Goal: Task Accomplishment & Management: Manage account settings

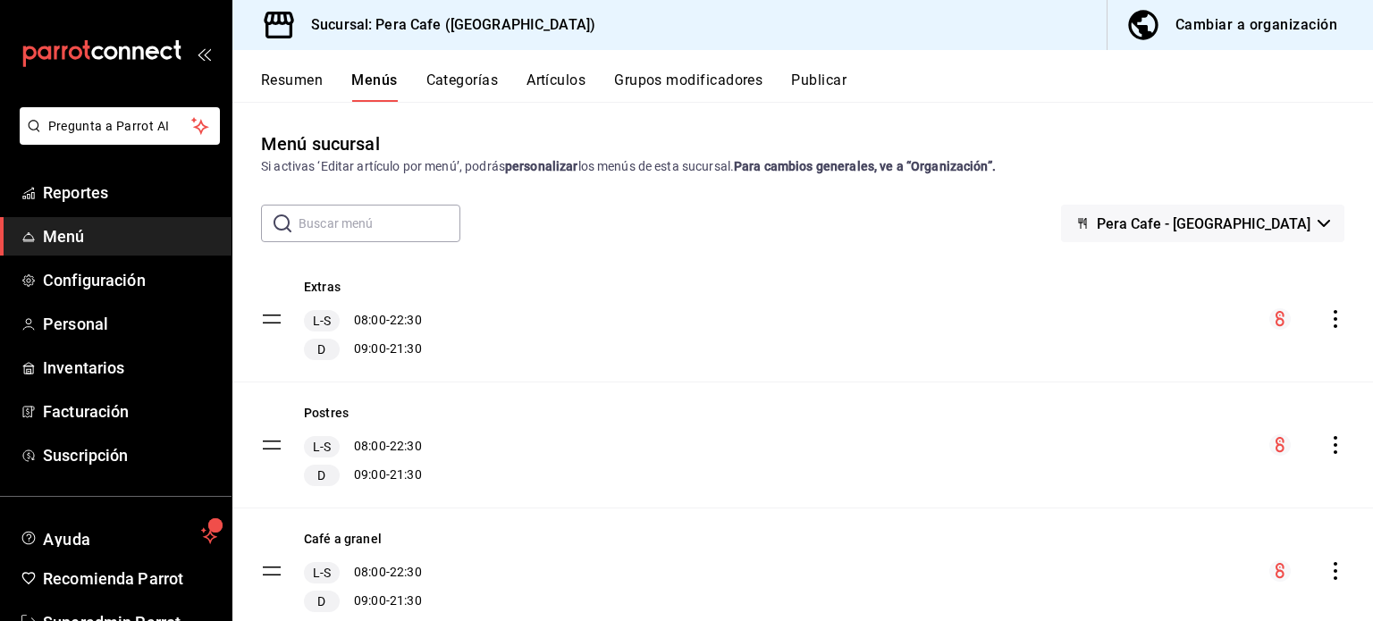
scroll to position [53, 0]
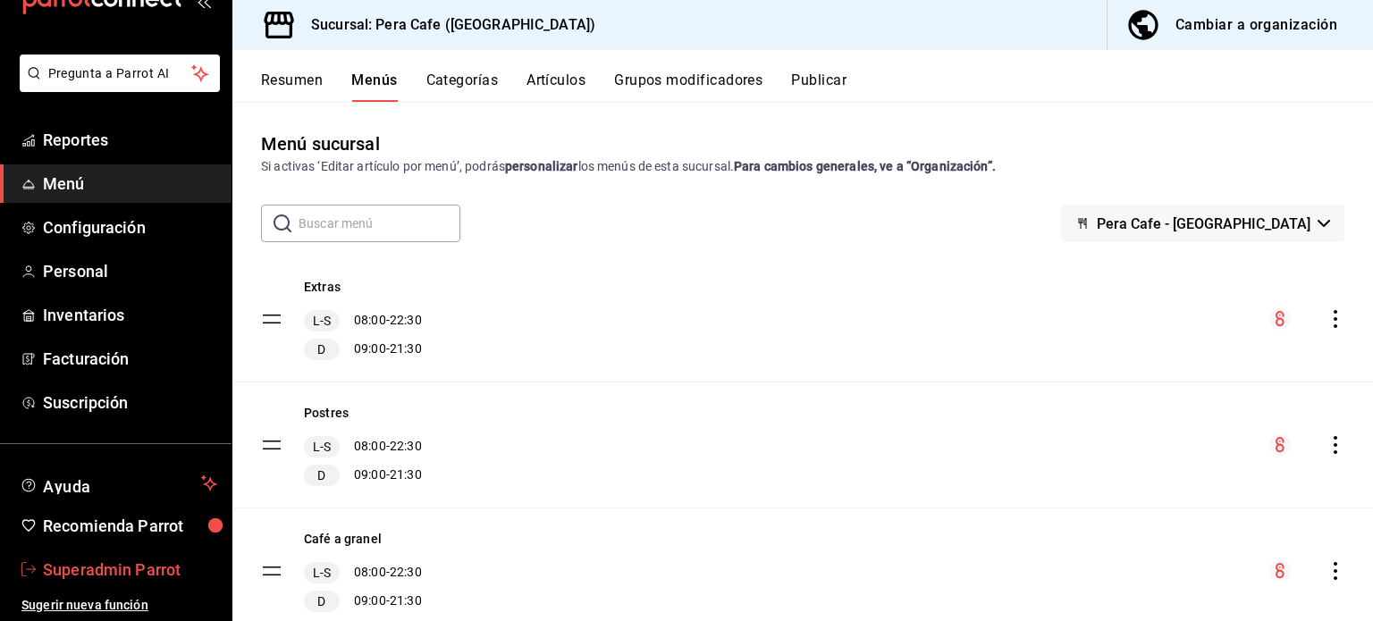
click at [118, 576] on span "Superadmin Parrot" at bounding box center [130, 570] width 174 height 24
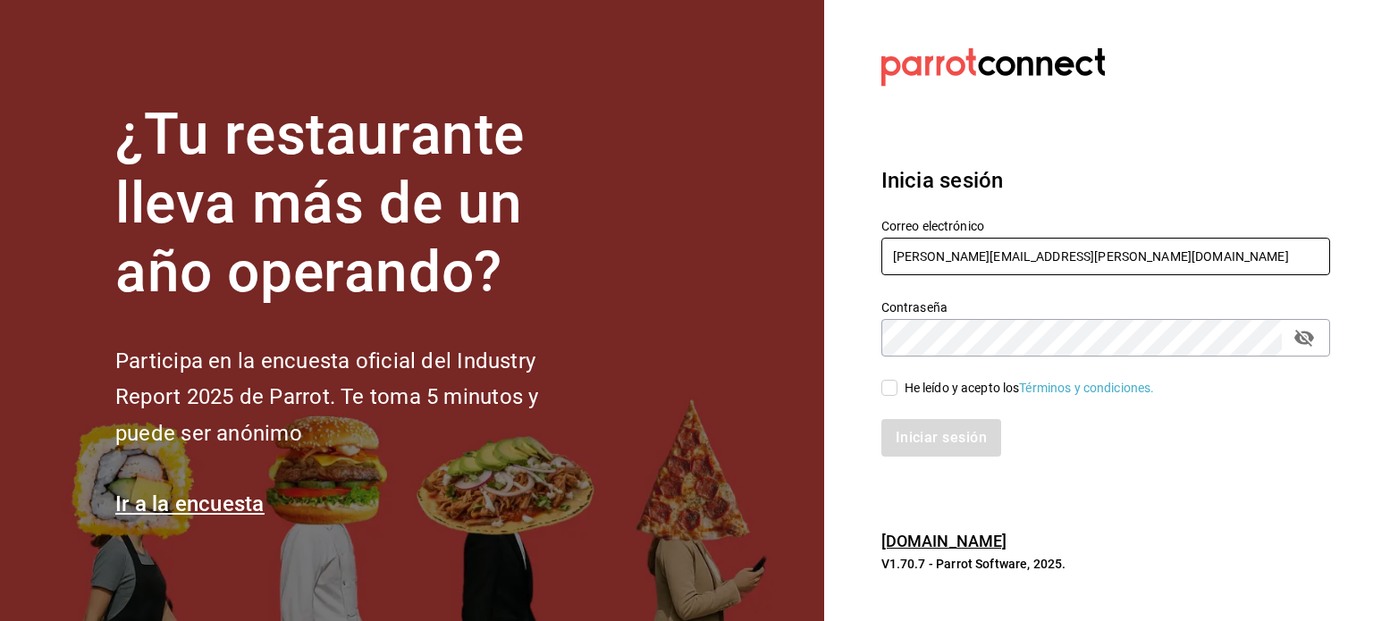
click at [914, 242] on input "rodrigo.hurtado@parrotsoftware.io" at bounding box center [1106, 257] width 449 height 38
paste input "estaurantelosdoctores@monterrey.com"
type input "restaurantelosdoctores@monterrey.com"
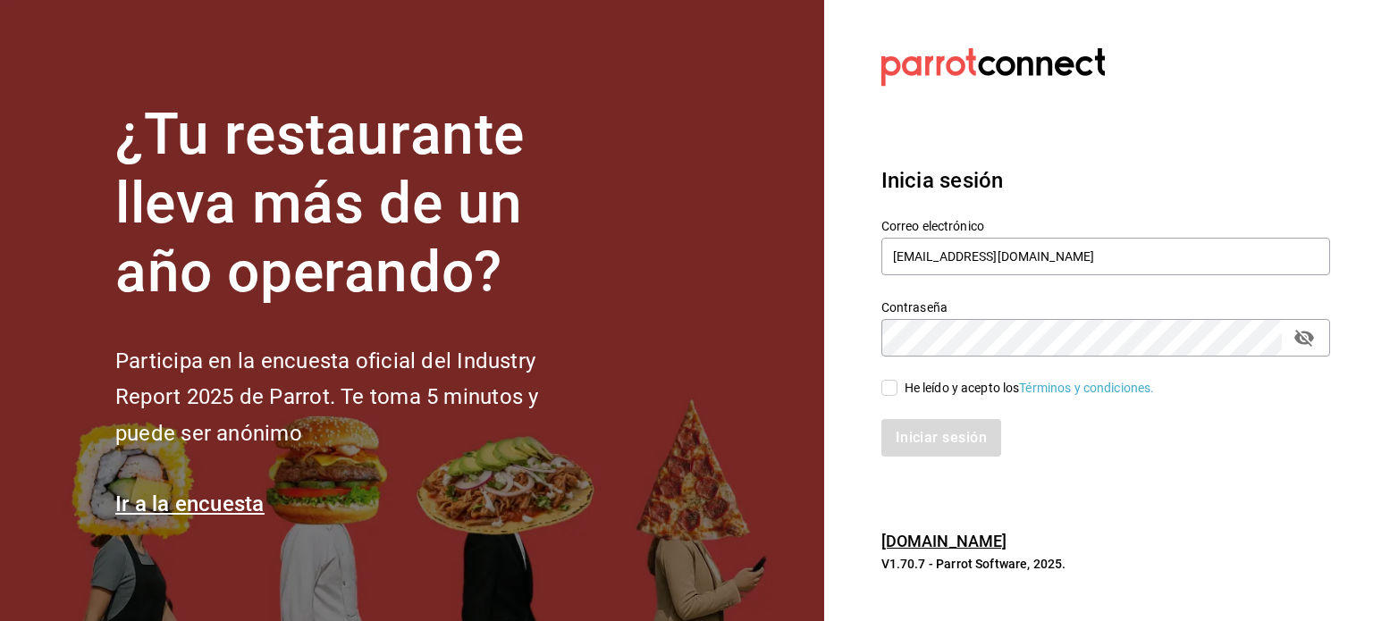
click at [924, 387] on div "He leído y acepto los Términos y condiciones." at bounding box center [1030, 388] width 250 height 19
click at [898, 387] on input "He leído y acepto los Términos y condiciones." at bounding box center [890, 388] width 16 height 16
checkbox input "true"
click at [930, 442] on button "Iniciar sesión" at bounding box center [943, 438] width 122 height 38
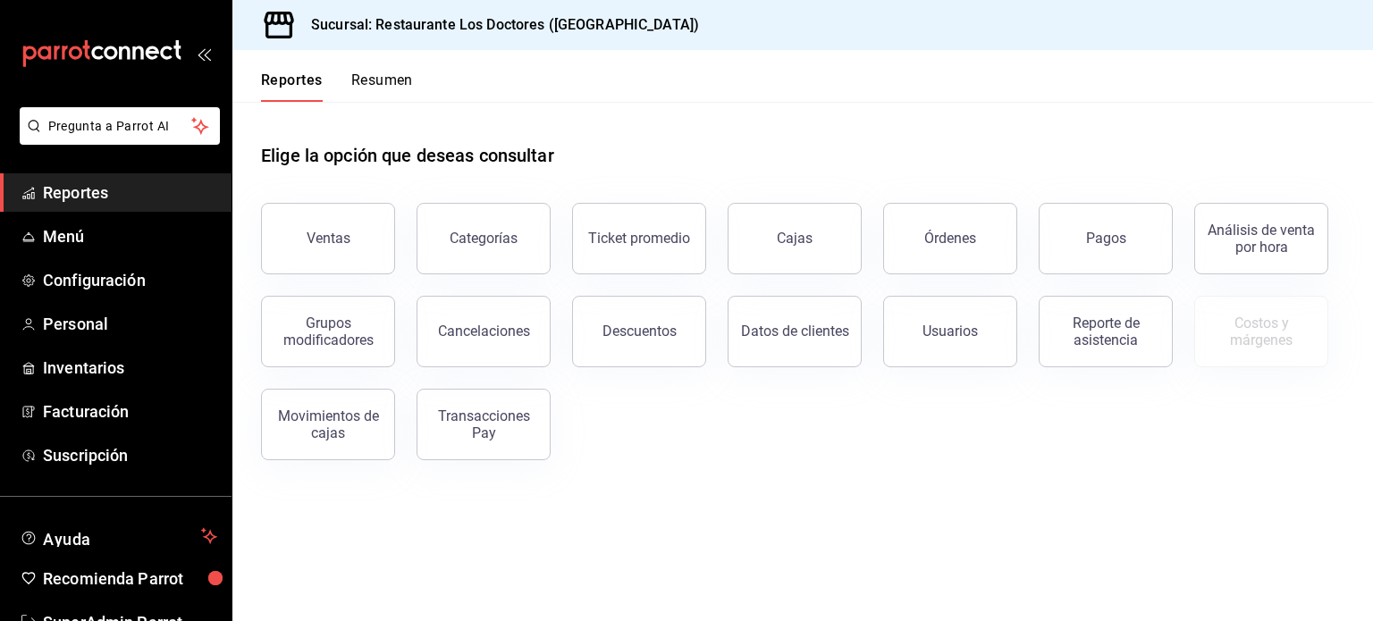
click at [20, 30] on div "mailbox folders" at bounding box center [116, 53] width 232 height 107
click at [57, 235] on span "Menú" at bounding box center [130, 236] width 174 height 24
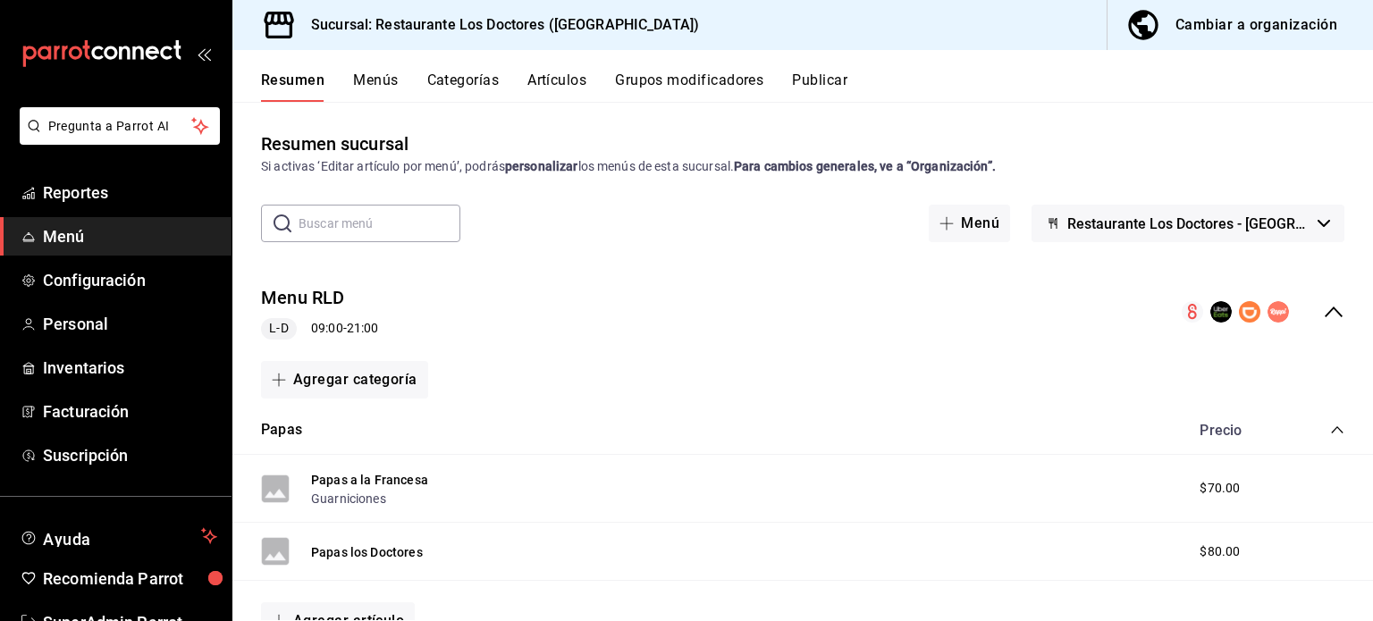
scroll to position [14, 0]
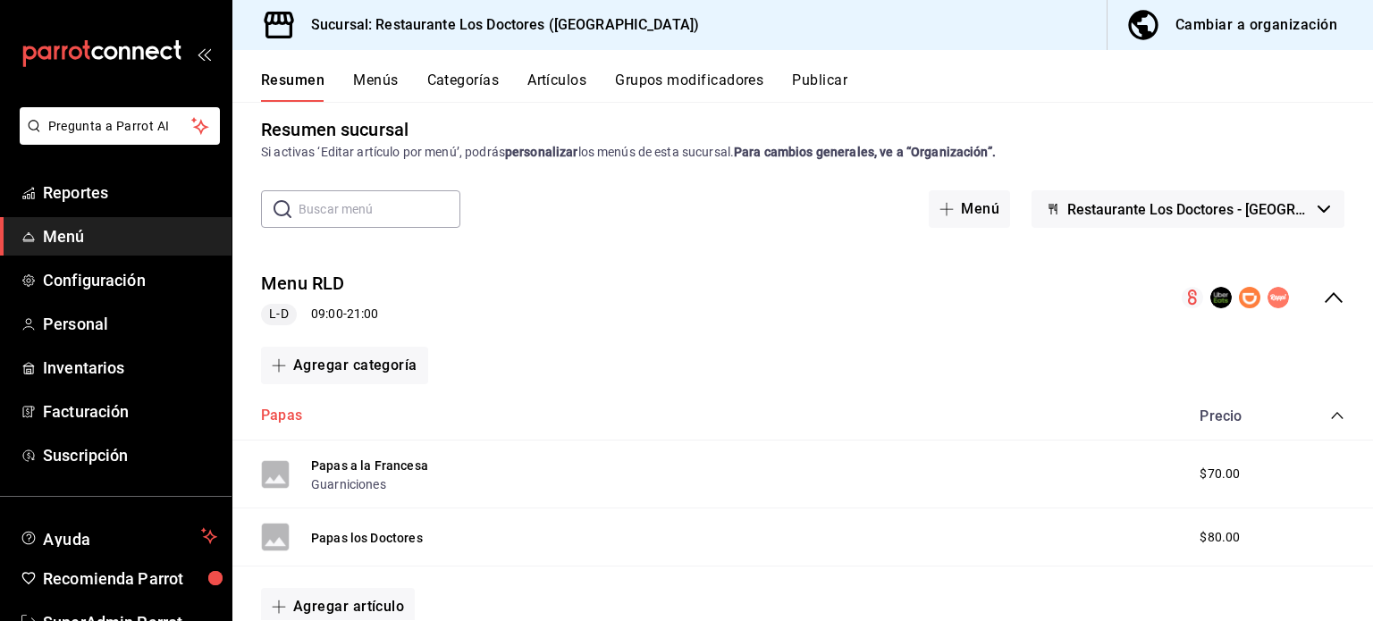
click at [295, 409] on button "Papas" at bounding box center [281, 416] width 41 height 21
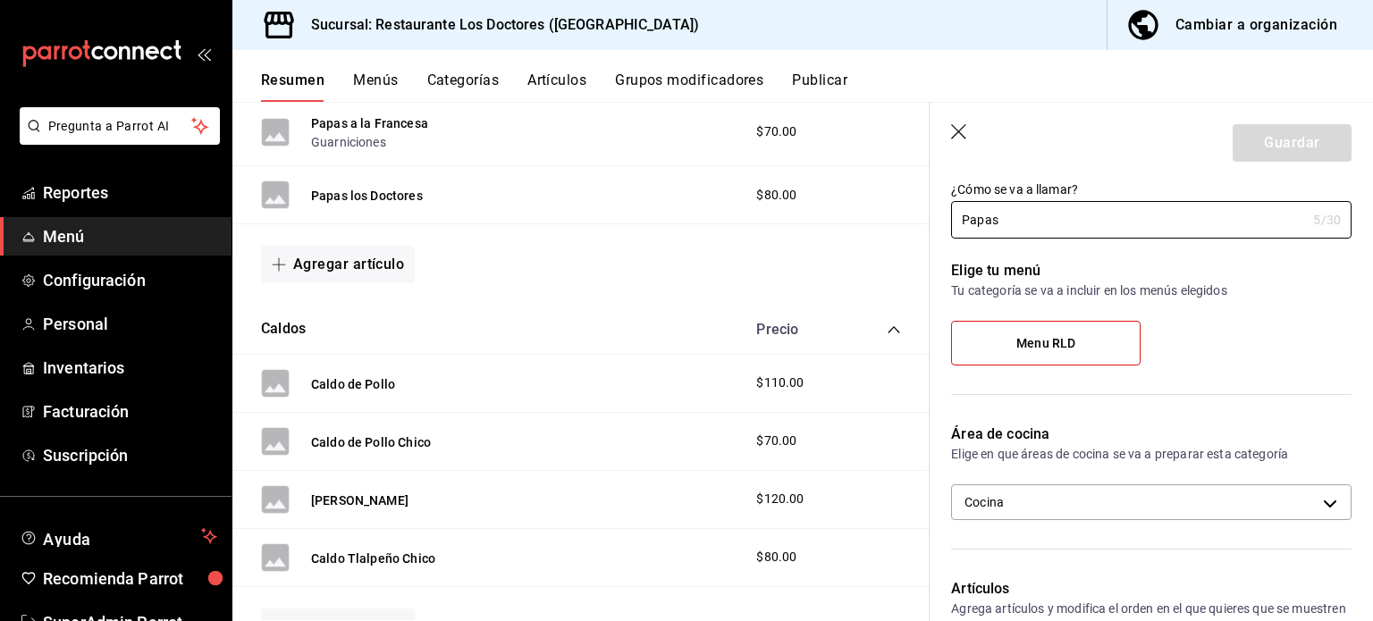
scroll to position [376, 0]
click at [123, 274] on span "Configuración" at bounding box center [130, 280] width 174 height 24
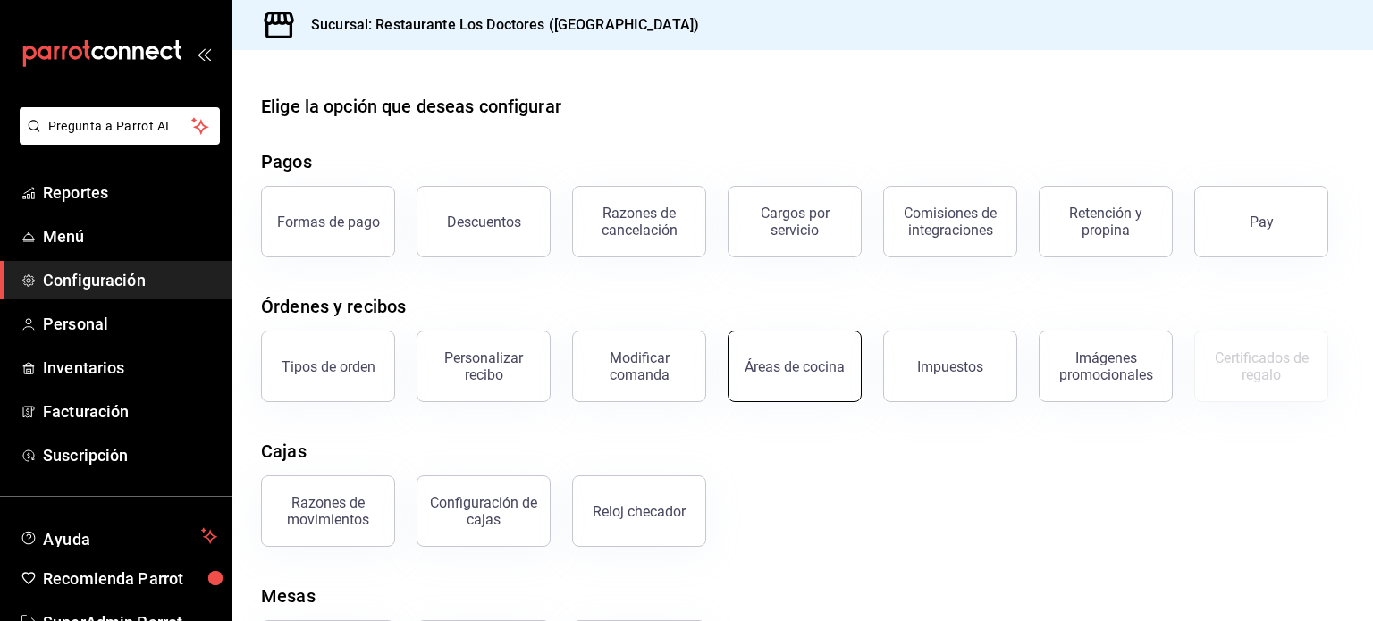
click at [756, 359] on div "Áreas de cocina" at bounding box center [795, 367] width 100 height 17
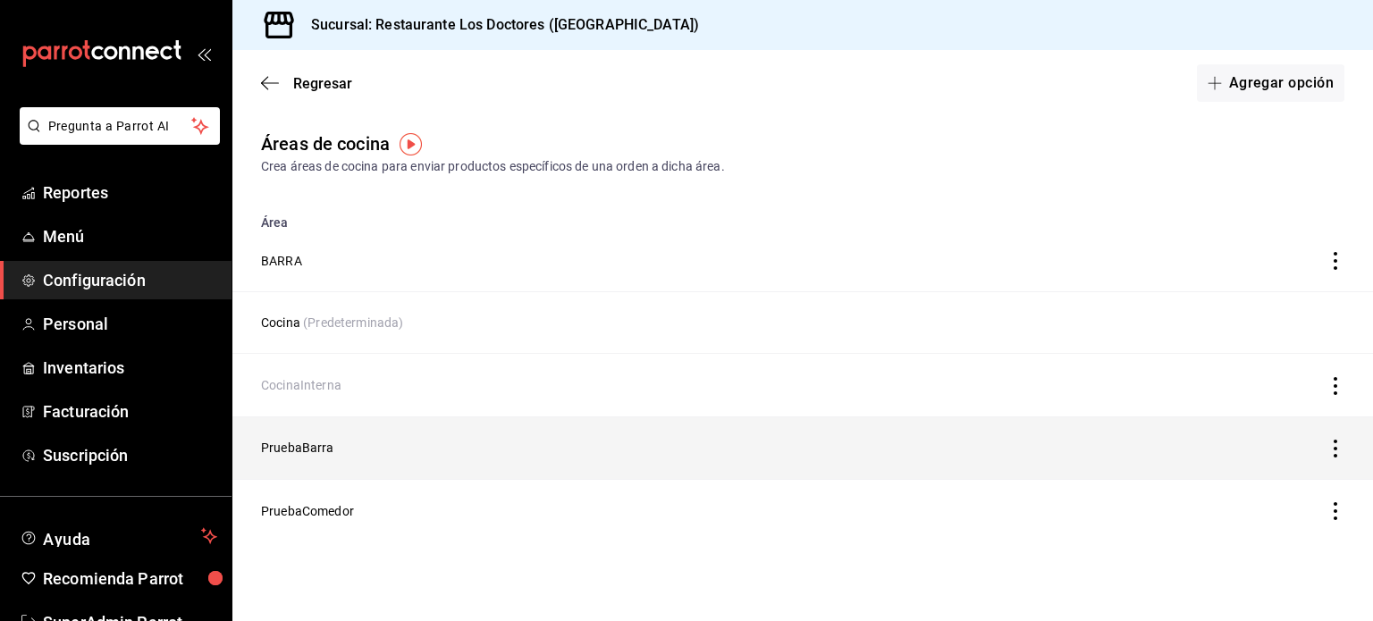
click at [1325, 444] on td "discountsTable" at bounding box center [1225, 448] width 298 height 63
click at [1331, 448] on icon "discountsTable" at bounding box center [1336, 449] width 18 height 18
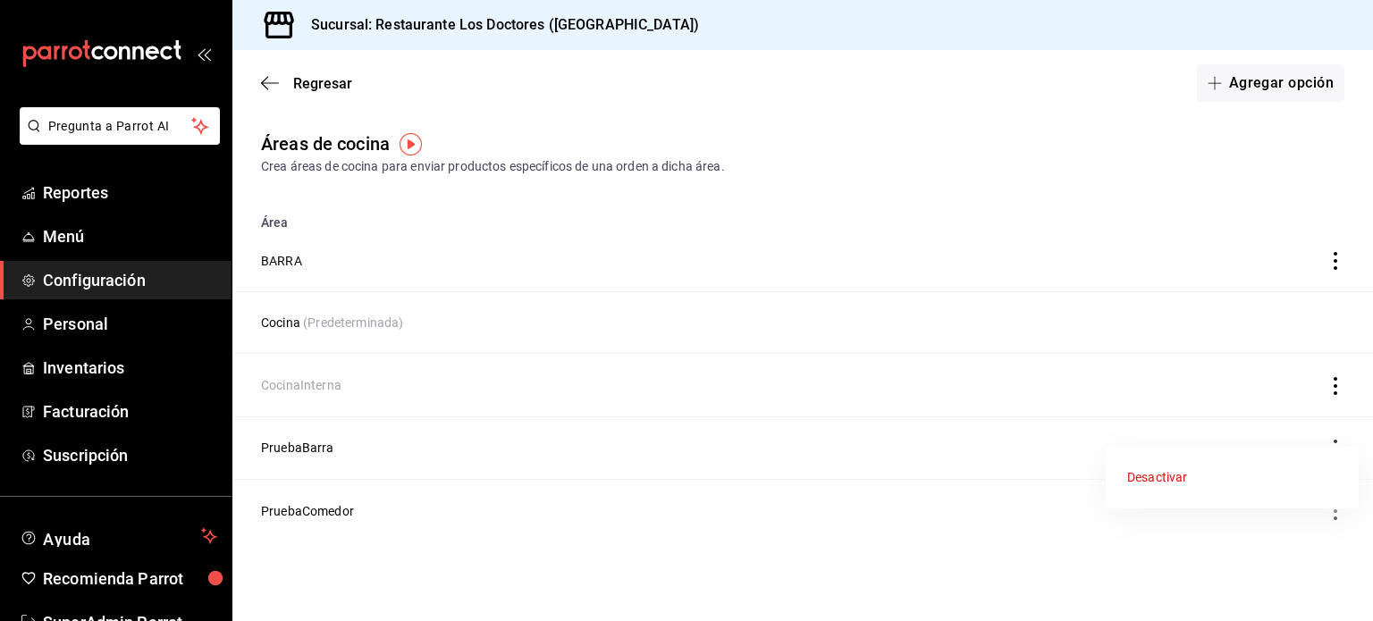
click at [1207, 471] on li "Desactivar" at bounding box center [1232, 477] width 253 height 47
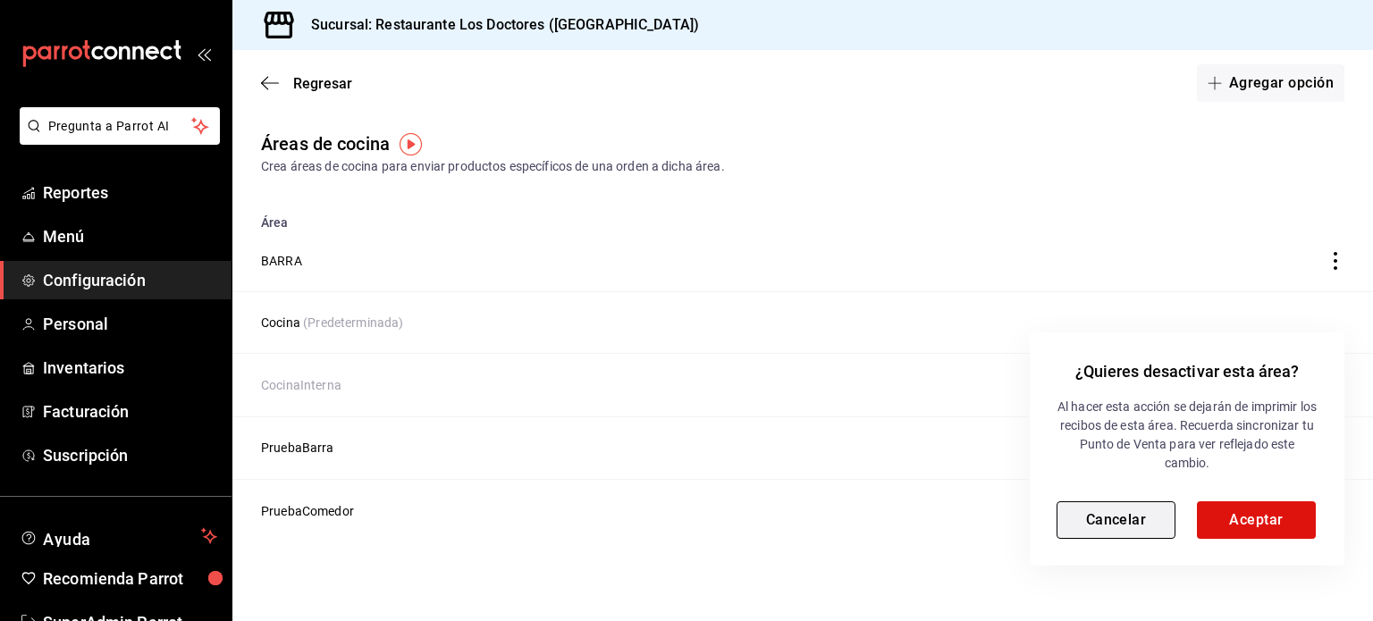
click at [1133, 519] on button "Cancelar" at bounding box center [1116, 521] width 119 height 38
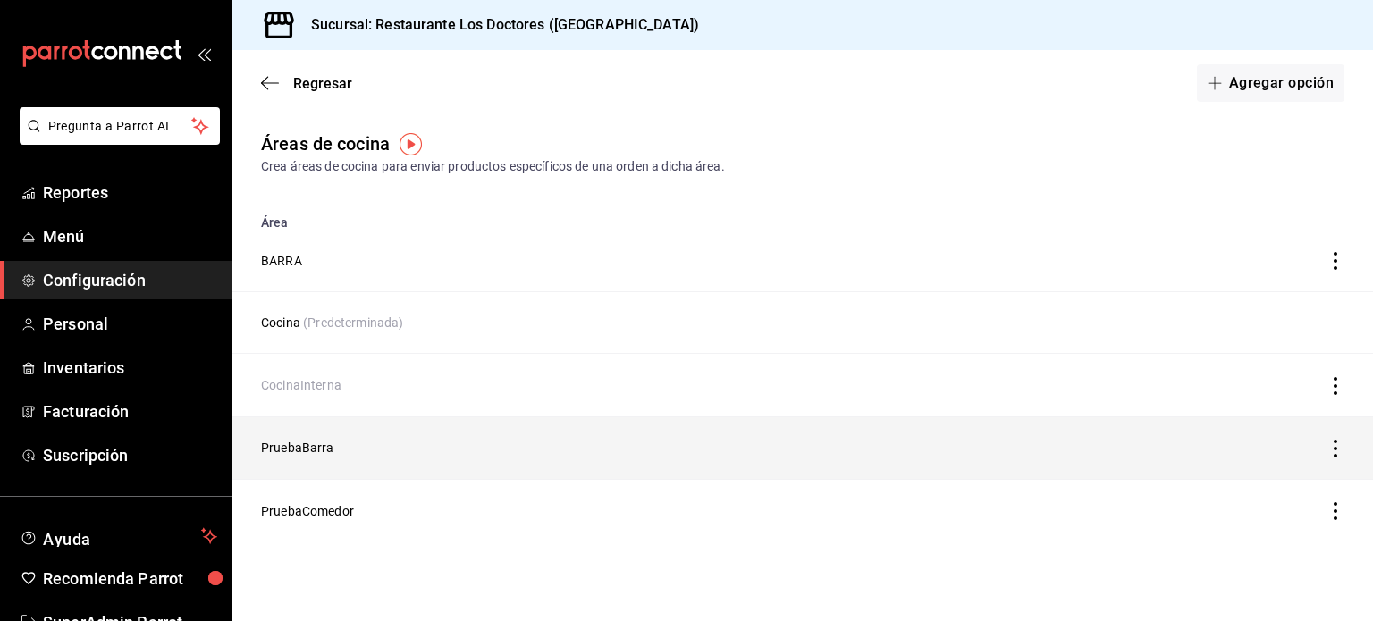
click at [1341, 455] on icon "discountsTable" at bounding box center [1336, 449] width 18 height 18
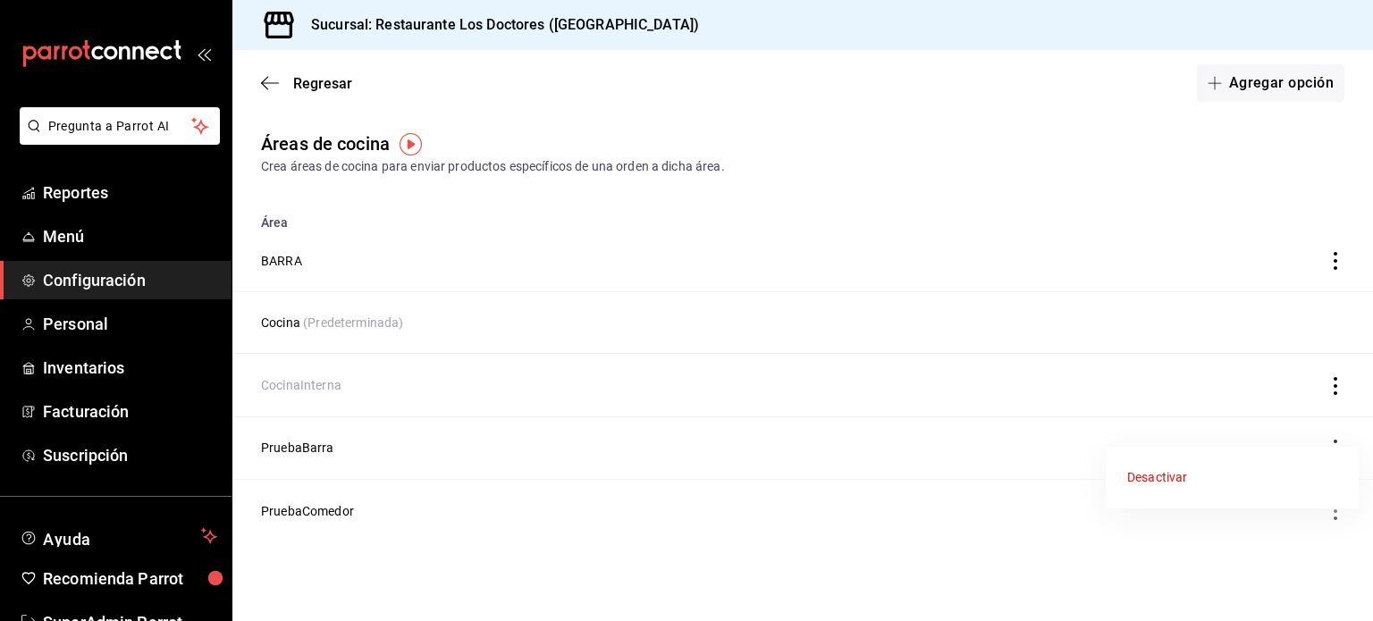
click at [1212, 472] on li "Desactivar" at bounding box center [1232, 477] width 253 height 47
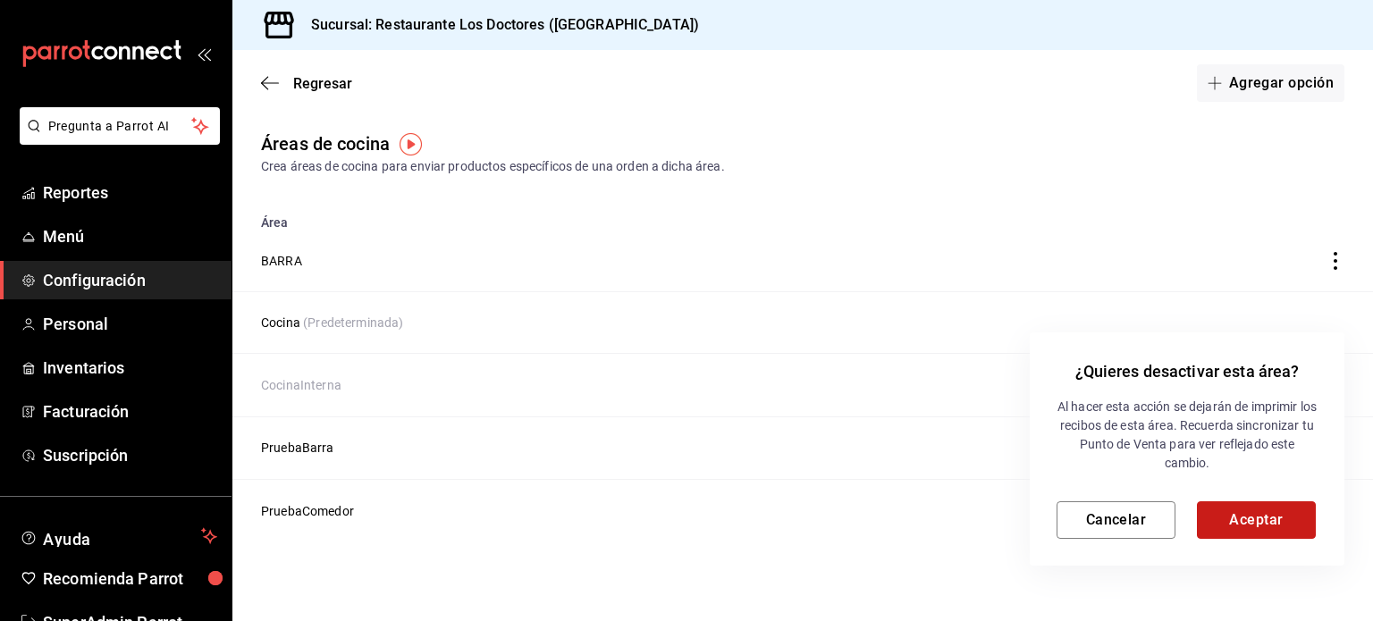
click at [1219, 517] on button "Aceptar" at bounding box center [1256, 521] width 119 height 38
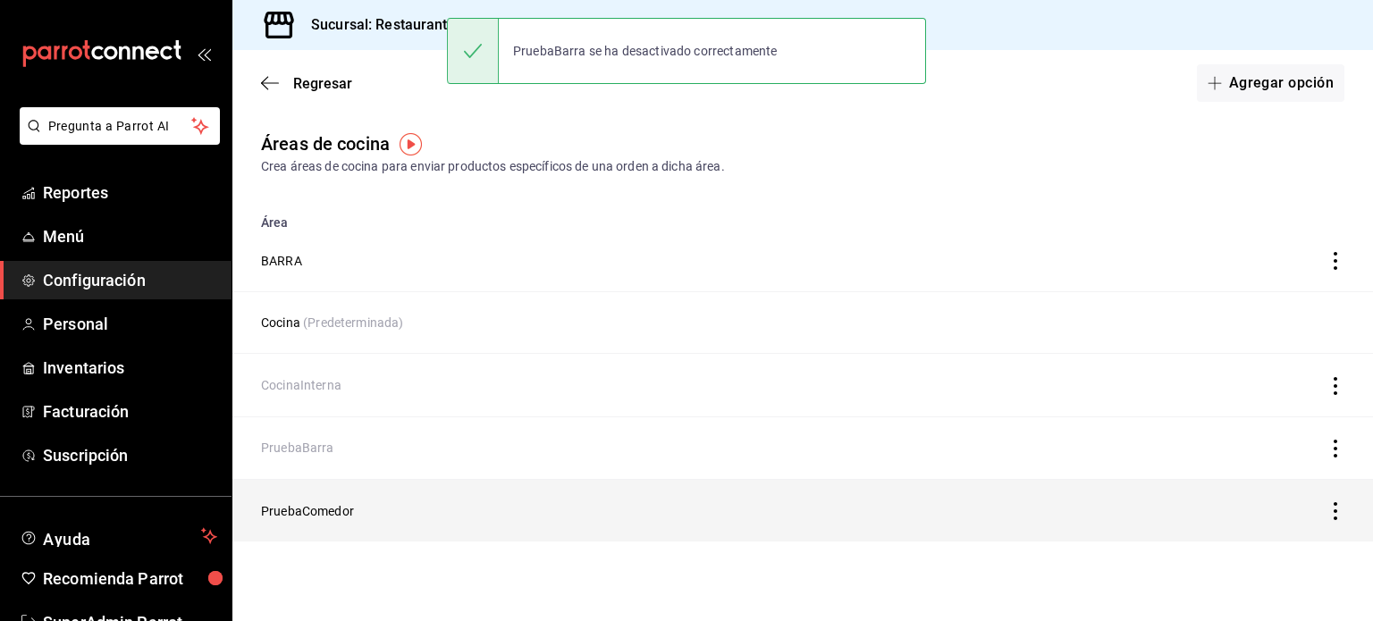
click at [1331, 520] on icon "discountsTable" at bounding box center [1336, 512] width 18 height 18
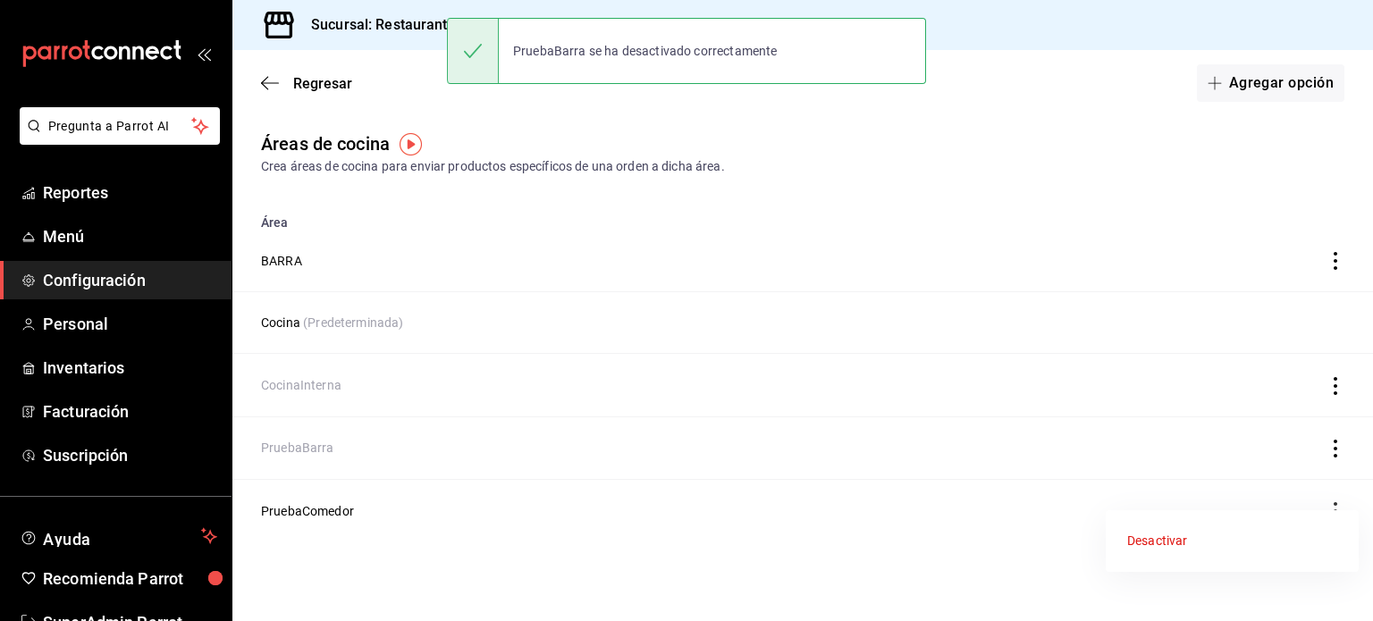
click at [1153, 545] on div "Desactivar" at bounding box center [1158, 541] width 60 height 19
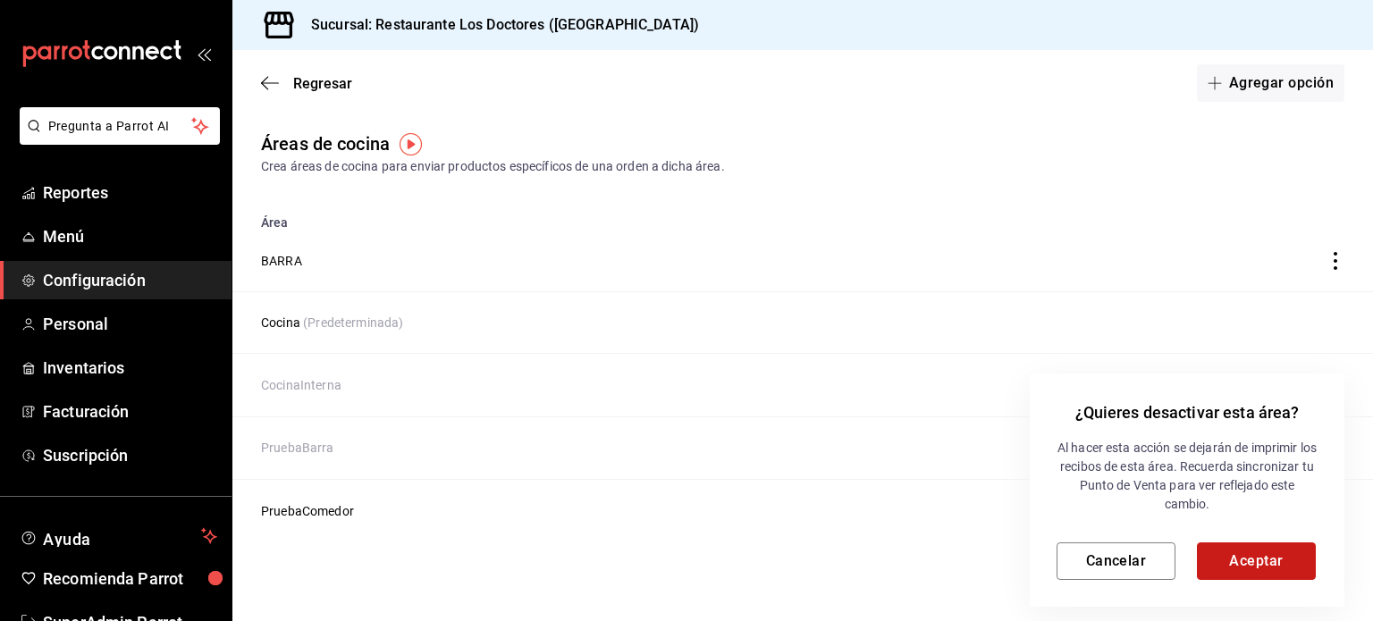
click at [1240, 553] on button "Aceptar" at bounding box center [1256, 562] width 119 height 38
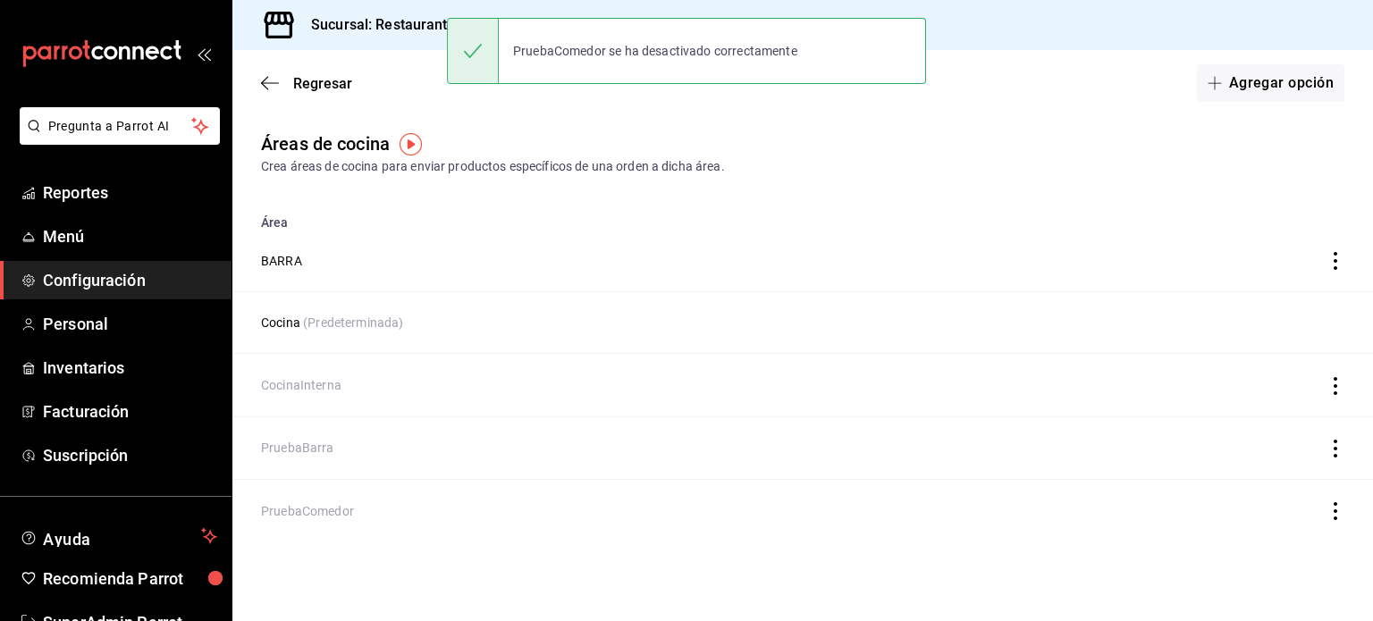
click at [259, 72] on div "Regresar Agregar opción" at bounding box center [802, 83] width 1141 height 66
click at [264, 80] on icon "button" at bounding box center [264, 83] width 7 height 13
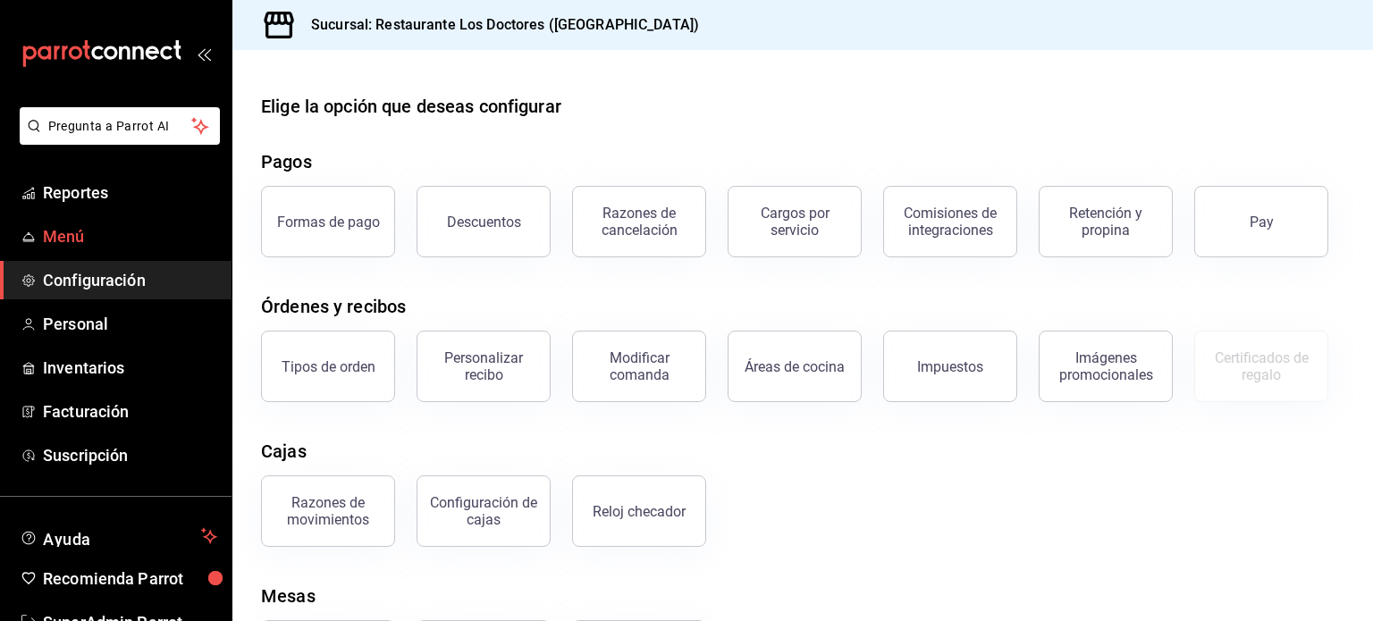
drag, startPoint x: 66, startPoint y: 257, endPoint x: 61, endPoint y: 243, distance: 14.4
click at [61, 243] on ul "Reportes Menú Configuración Personal Inventarios Facturación Suscripción" at bounding box center [116, 323] width 232 height 301
click at [61, 243] on span "Menú" at bounding box center [130, 236] width 174 height 24
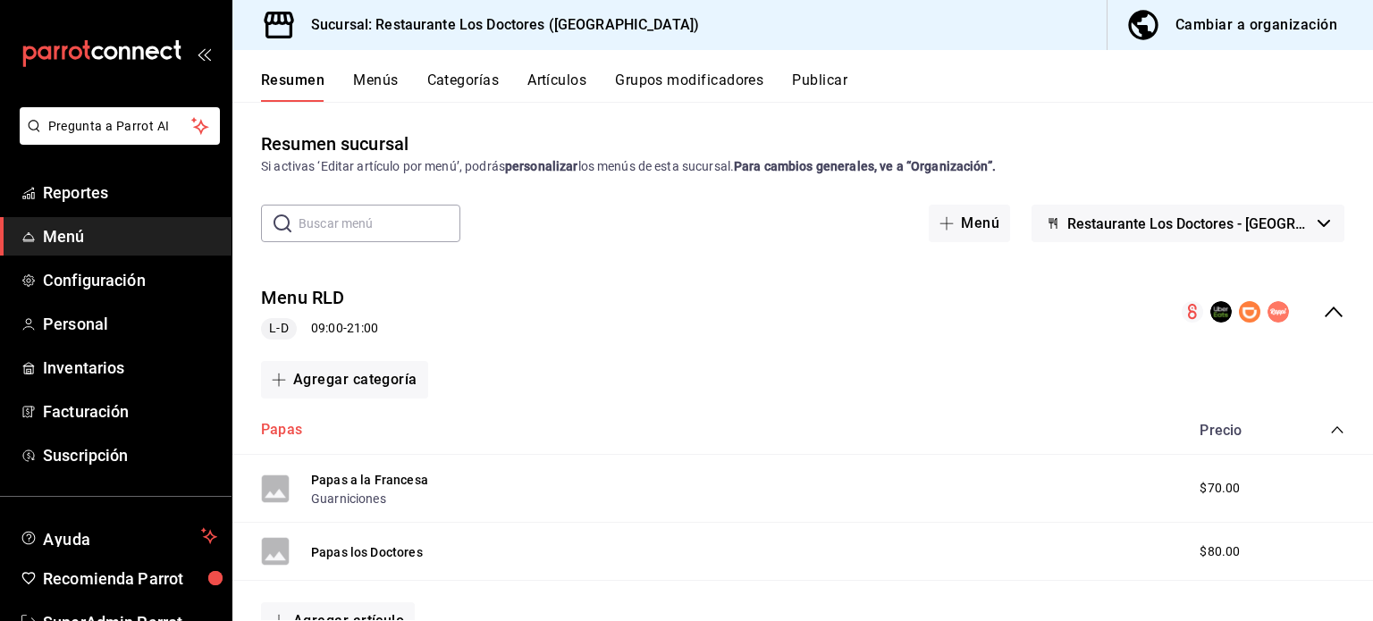
click at [283, 428] on button "Papas" at bounding box center [281, 430] width 41 height 21
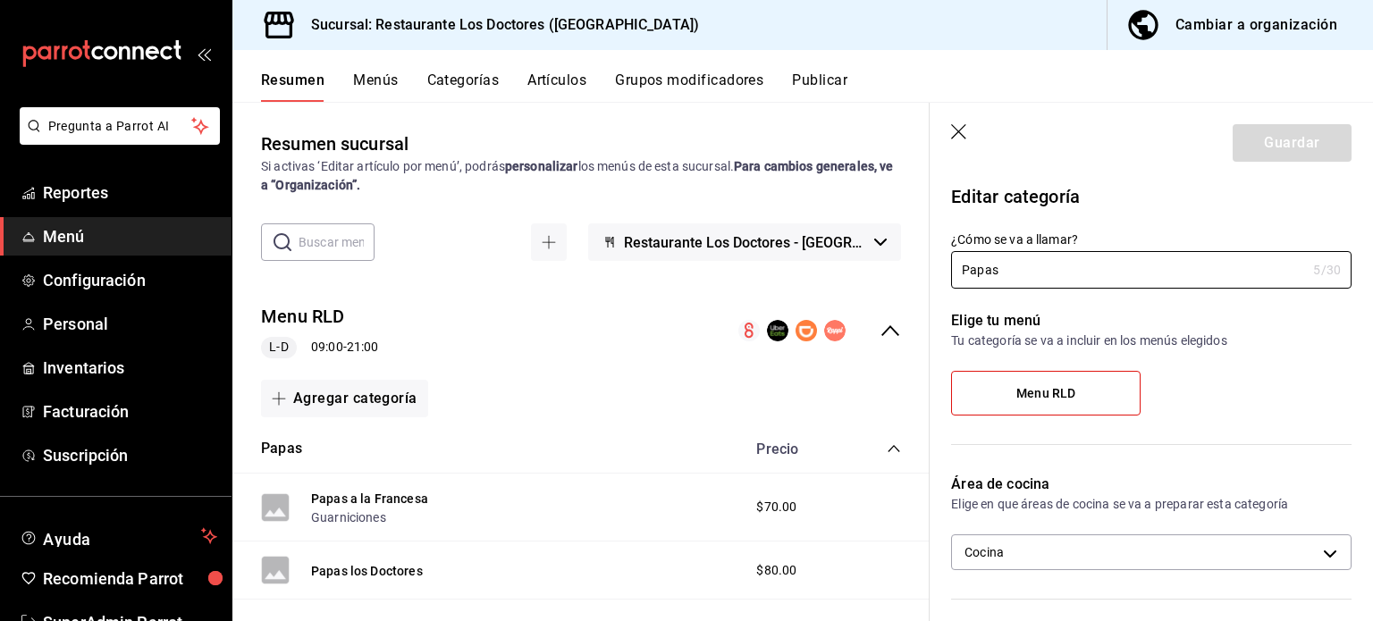
scroll to position [166, 0]
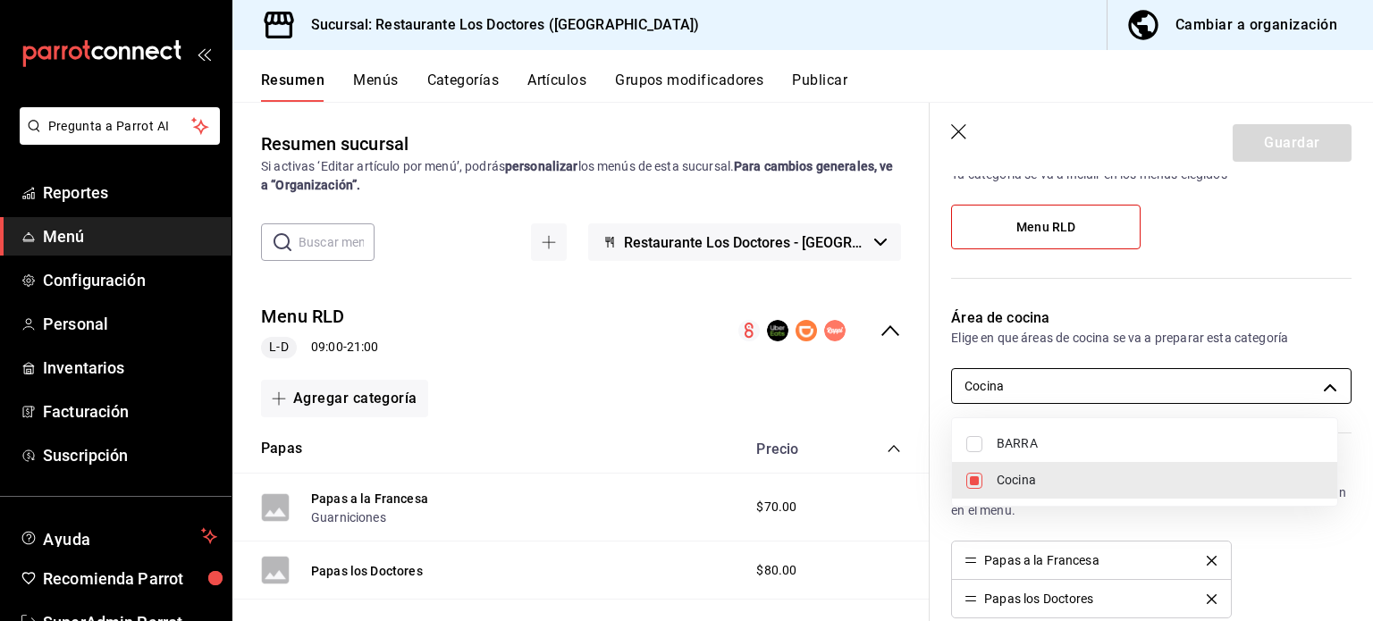
click at [1073, 386] on body "Pregunta a Parrot AI Reportes Menú Configuración Personal Inventarios Facturaci…" at bounding box center [686, 310] width 1373 height 621
click at [1054, 471] on span "Cocina" at bounding box center [1160, 480] width 326 height 19
checkbox input "false"
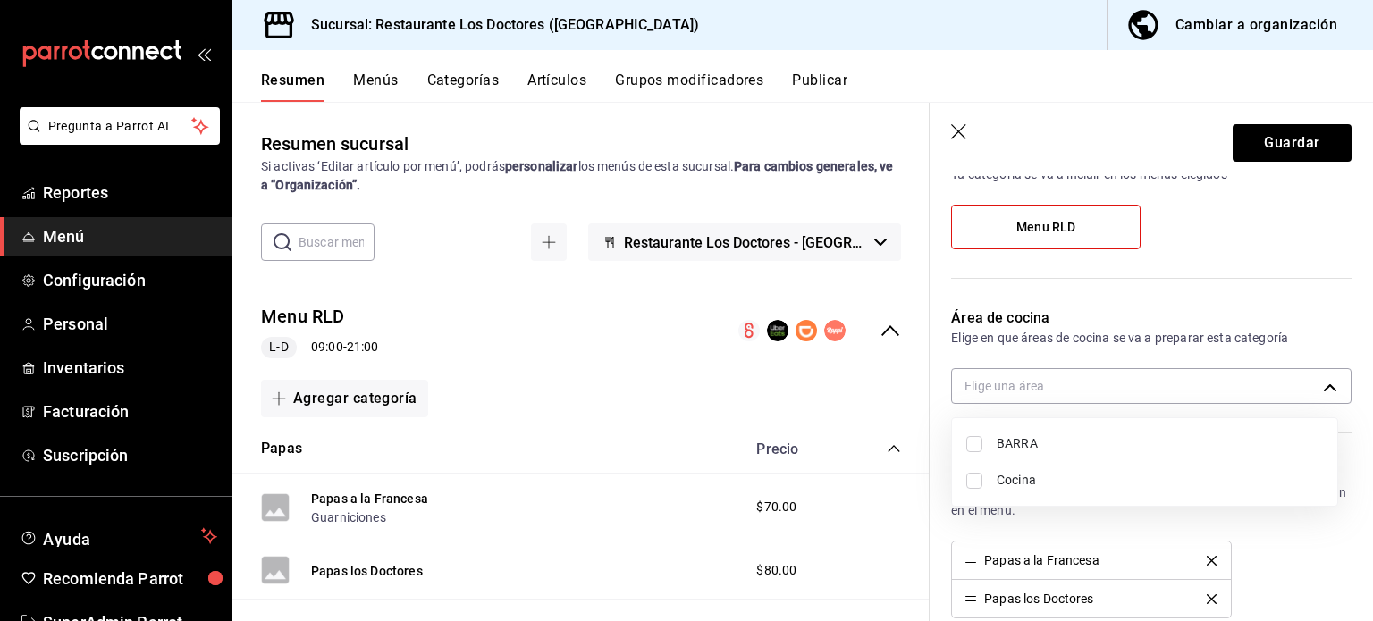
click at [1054, 471] on span "Cocina" at bounding box center [1160, 480] width 326 height 19
type input "7485743d-9bb1-4876-bfd2-be045ffcf3b6"
checkbox input "true"
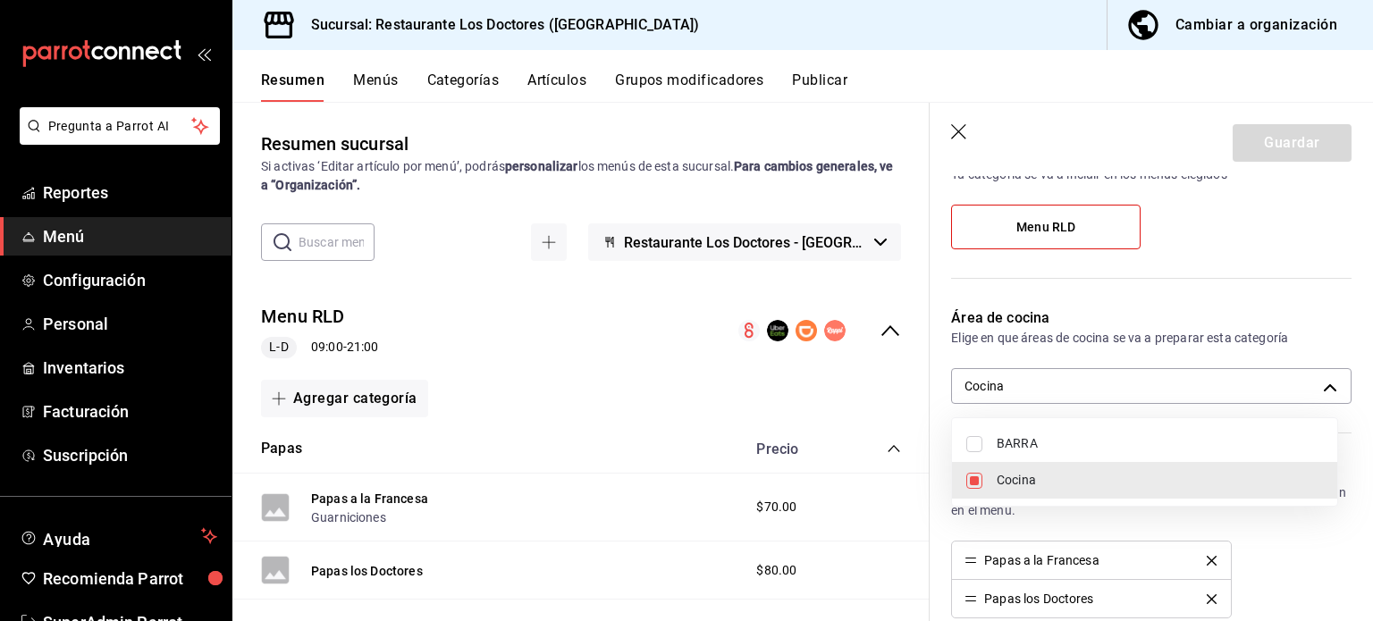
click at [955, 139] on div at bounding box center [686, 310] width 1373 height 621
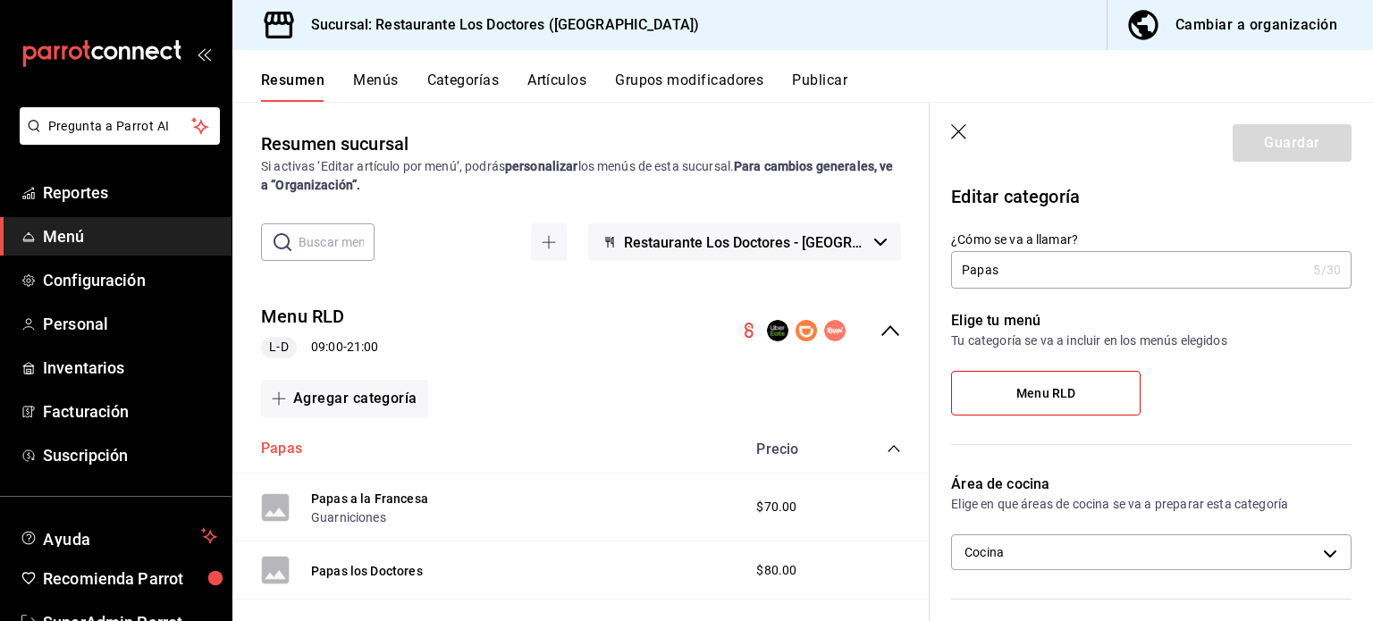
click at [275, 453] on button "Papas" at bounding box center [281, 449] width 41 height 21
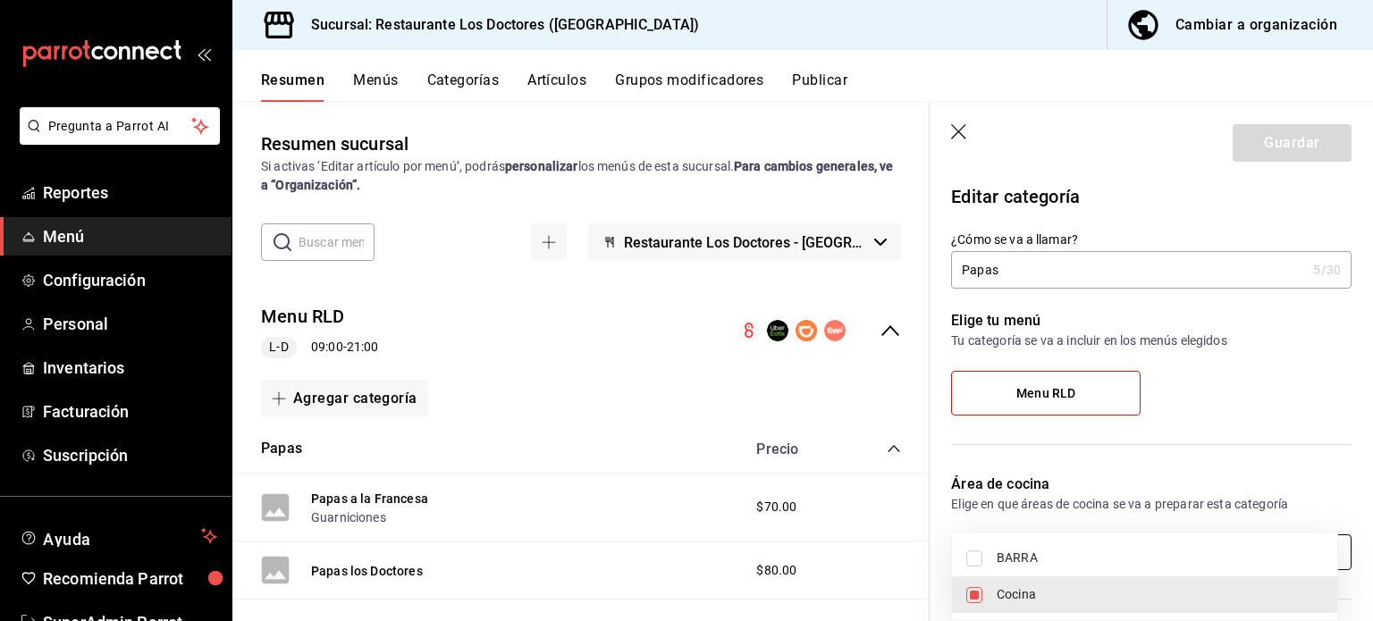
click at [1121, 534] on body "Pregunta a Parrot AI Reportes Menú Configuración Personal Inventarios Facturaci…" at bounding box center [686, 310] width 1373 height 621
click at [1251, 382] on div at bounding box center [686, 310] width 1373 height 621
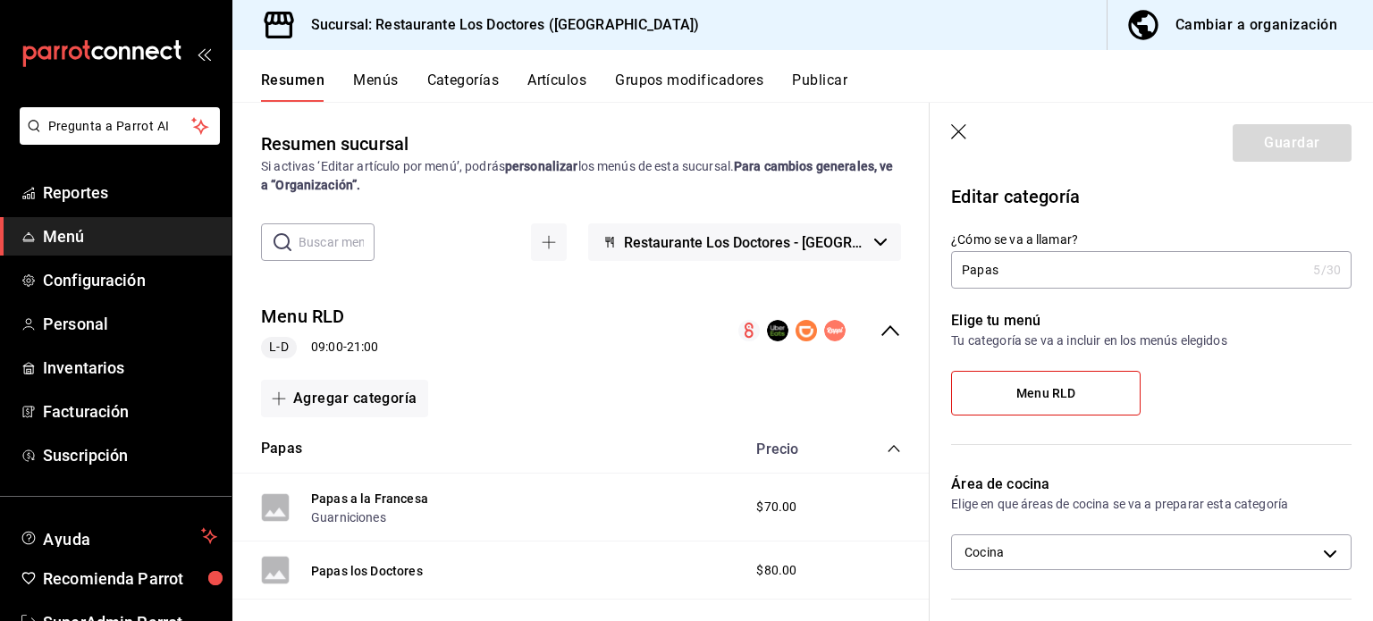
click at [842, 563] on div "$80.00" at bounding box center [820, 571] width 163 height 19
click at [4, 30] on div "mailbox folders" at bounding box center [116, 53] width 232 height 107
click at [319, 321] on button "Menu RLD" at bounding box center [303, 317] width 84 height 26
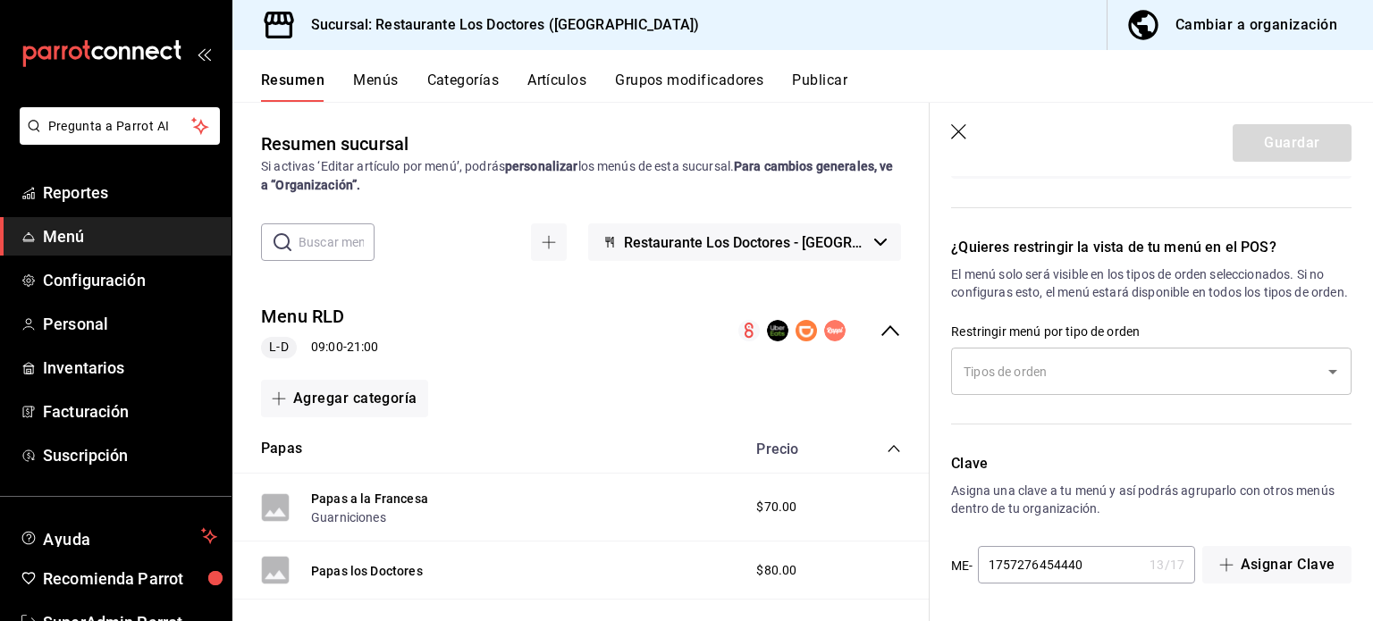
scroll to position [1620, 0]
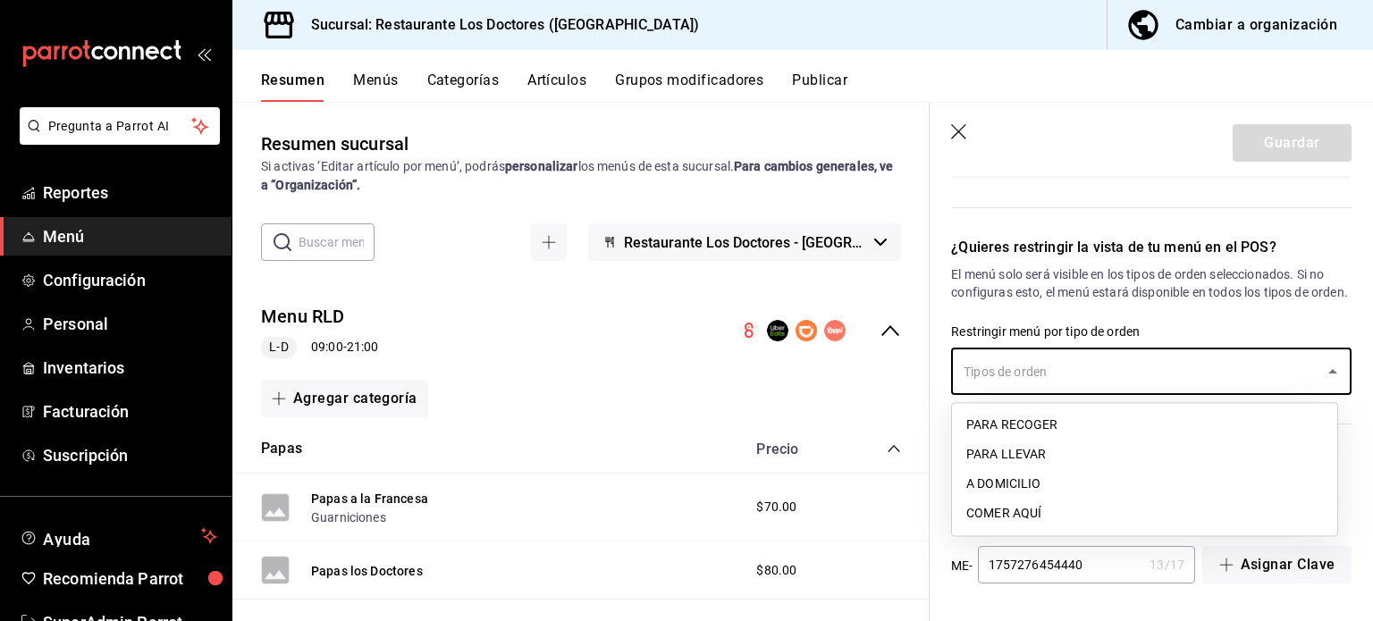
click at [1052, 379] on input "text" at bounding box center [1138, 371] width 358 height 31
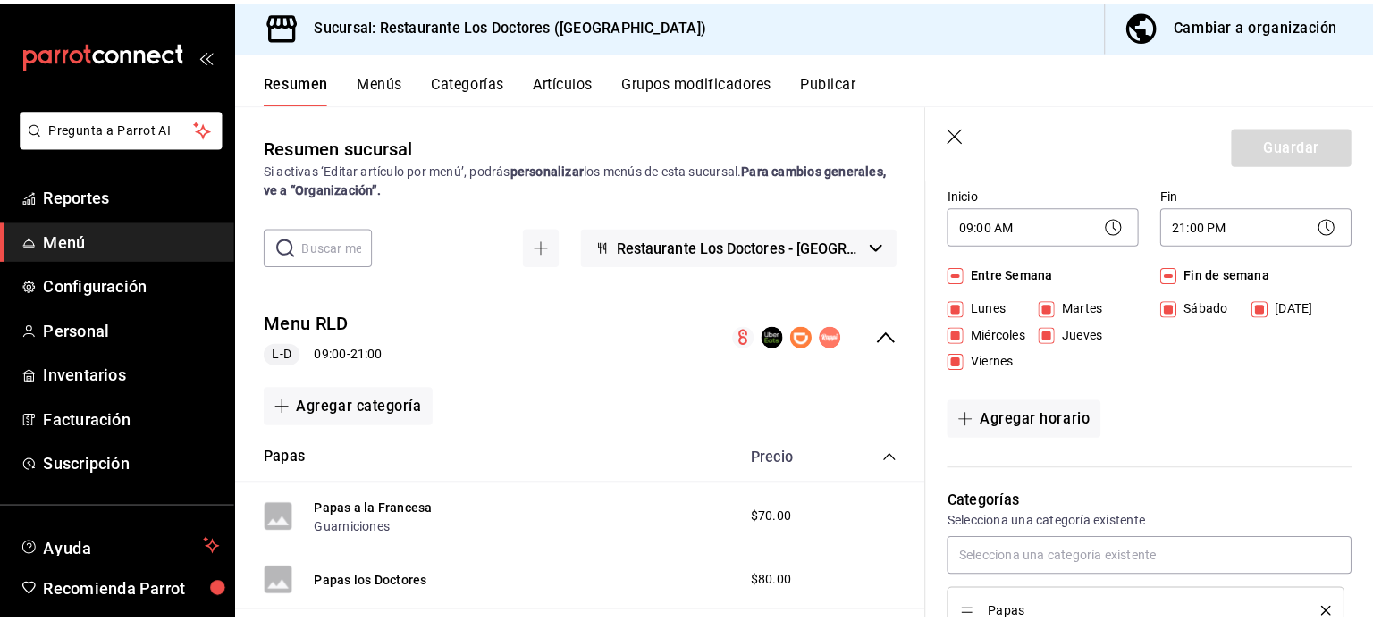
scroll to position [0, 0]
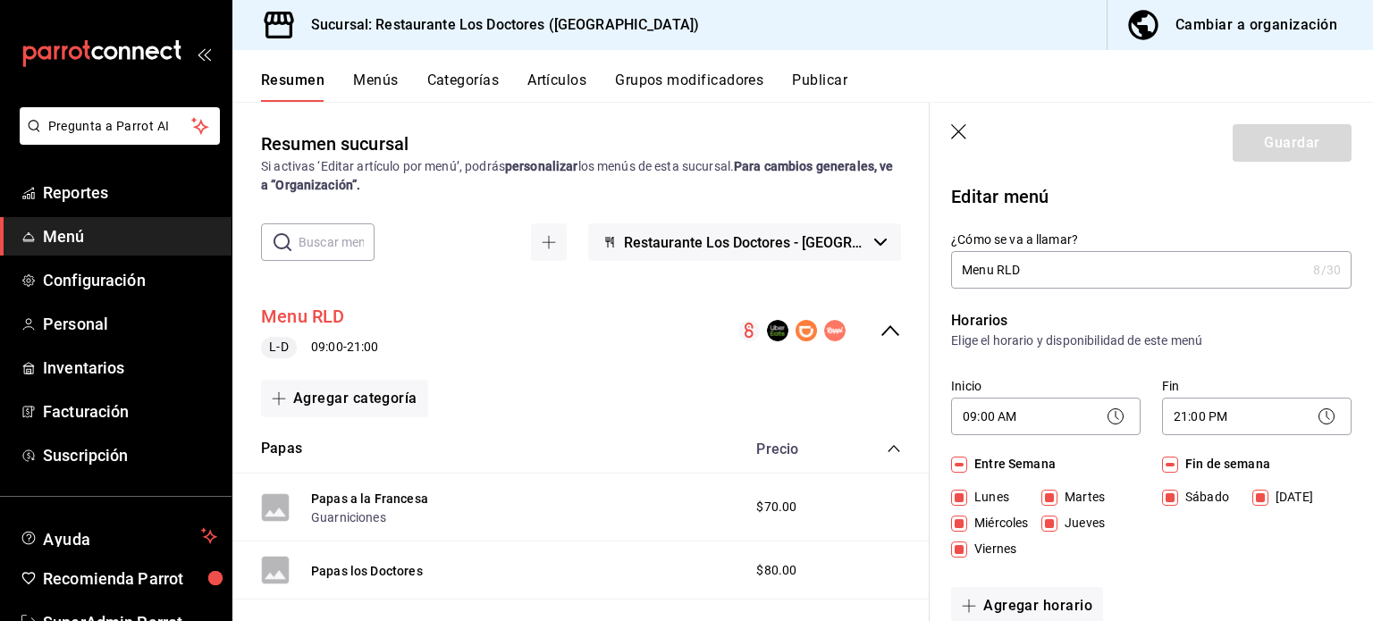
click at [328, 308] on button "Menu RLD" at bounding box center [303, 317] width 84 height 26
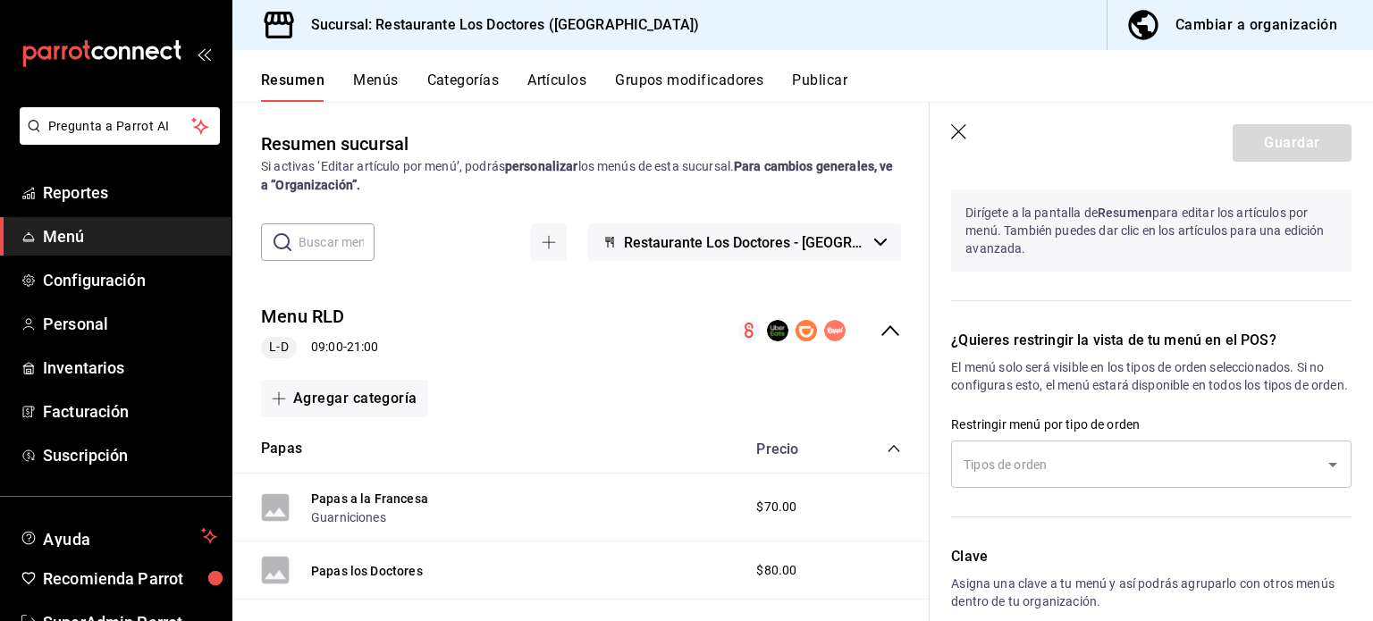
scroll to position [1524, 0]
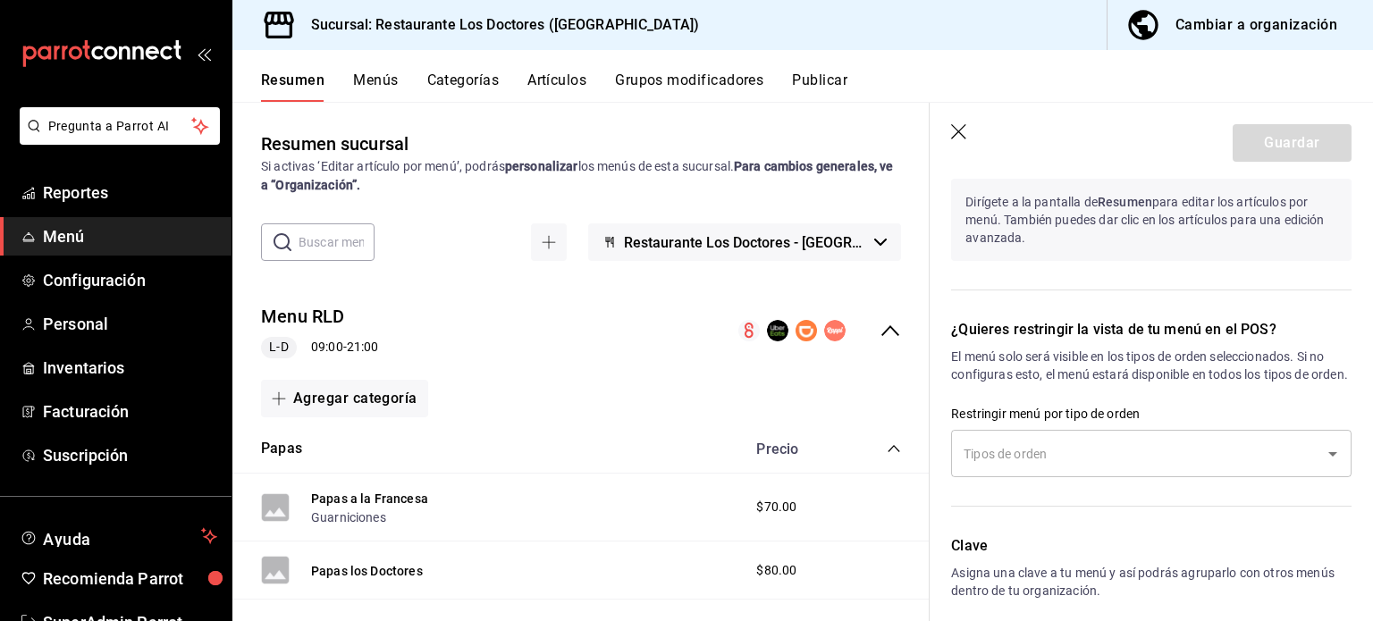
click at [1146, 469] on input "text" at bounding box center [1138, 453] width 358 height 31
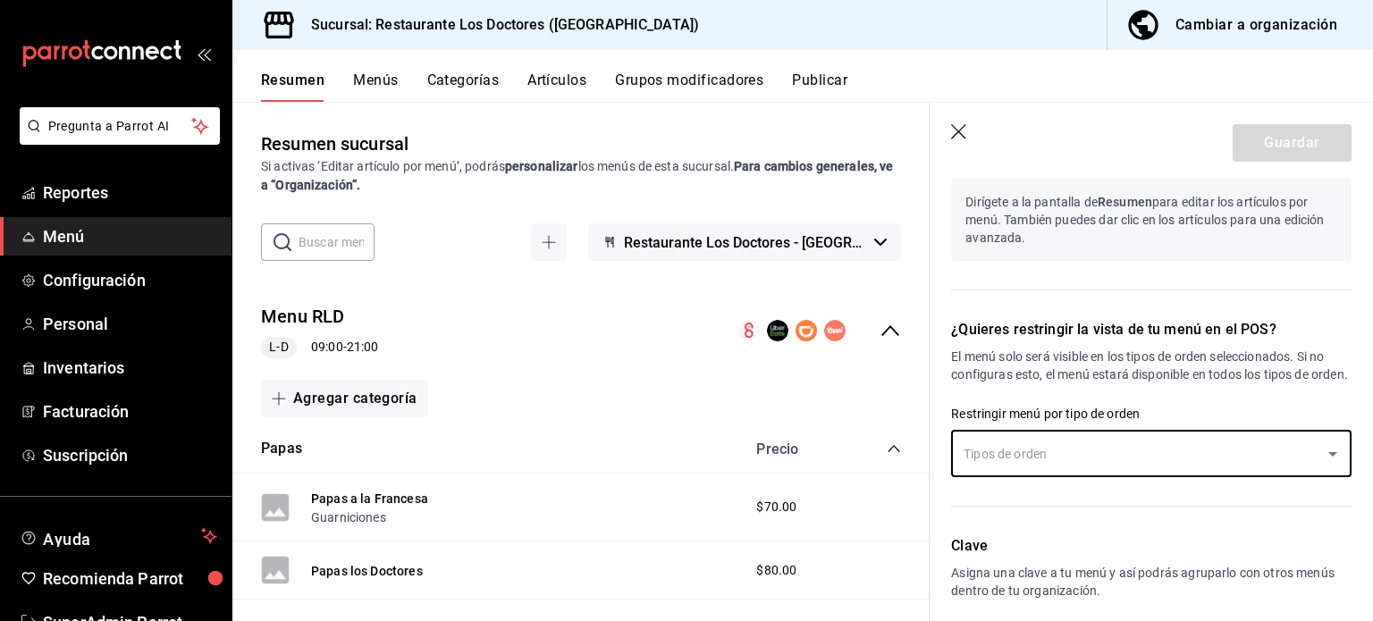
click at [1146, 469] on input "text" at bounding box center [1138, 453] width 358 height 31
